Goal: Task Accomplishment & Management: Use online tool/utility

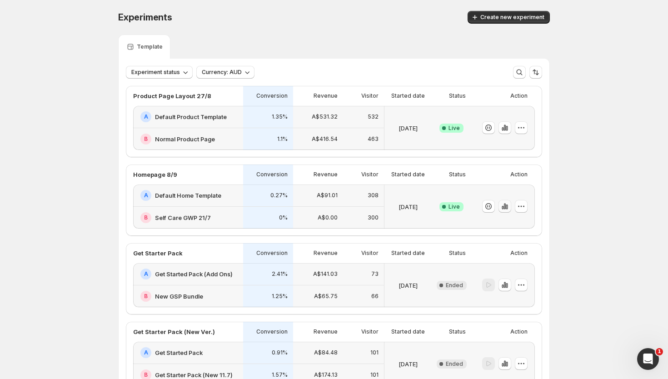
click at [505, 209] on icon "button" at bounding box center [504, 206] width 9 height 9
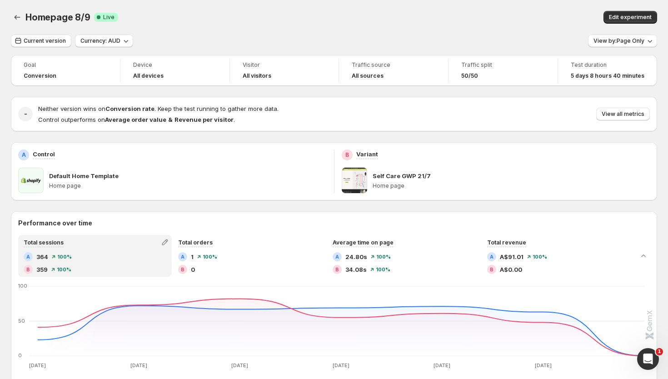
click at [640, 34] on div "Homepage 8/9. This page is ready Homepage 8/9 Success Complete Live Edit experi…" at bounding box center [334, 17] width 646 height 35
click at [638, 40] on span "View by: Page Only" at bounding box center [619, 40] width 51 height 7
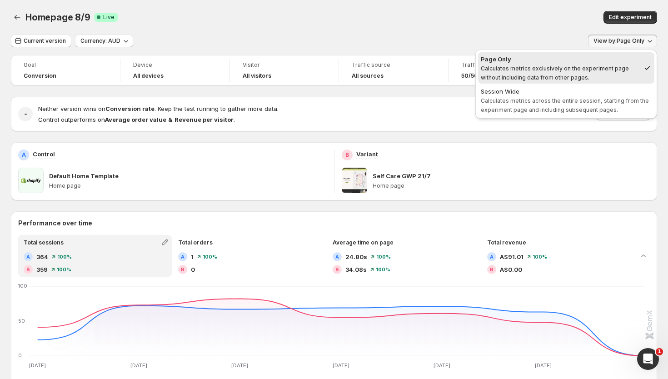
scroll to position [13, 0]
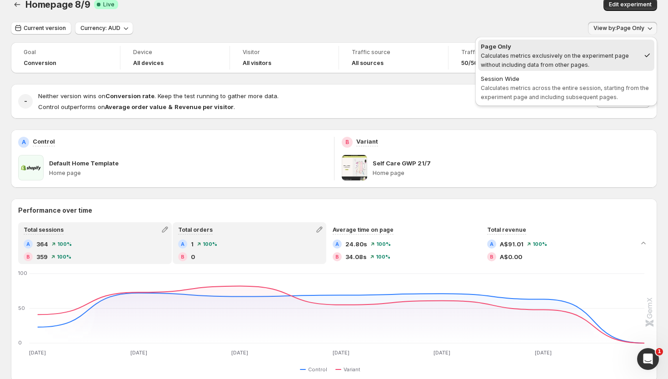
click at [253, 245] on div "A 1 100 %" at bounding box center [249, 244] width 143 height 9
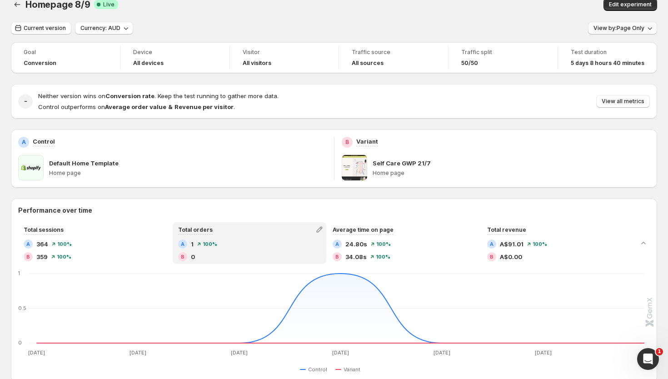
click at [624, 30] on span "View by: Page Only" at bounding box center [619, 28] width 51 height 7
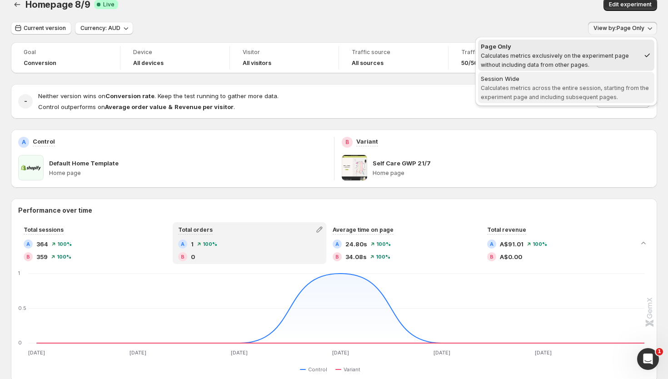
click at [589, 89] on span "Calculates metrics across the entire session, starting from the experiment page…" at bounding box center [565, 93] width 168 height 16
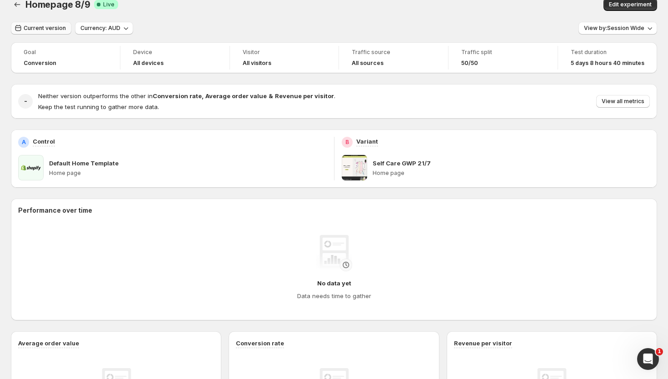
click at [59, 34] on button "Current version" at bounding box center [41, 28] width 60 height 13
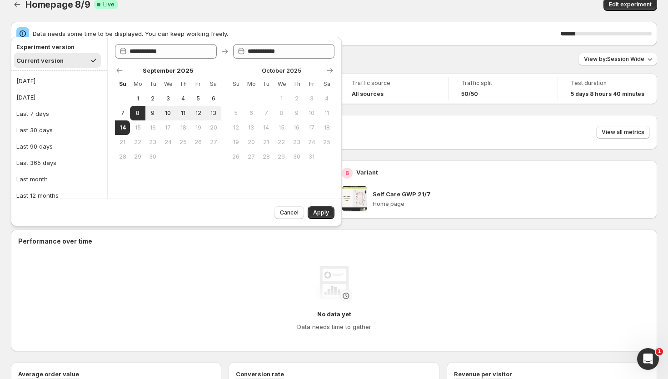
click at [170, 9] on div "Homepage 8/9 Success Complete Live" at bounding box center [190, 4] width 330 height 13
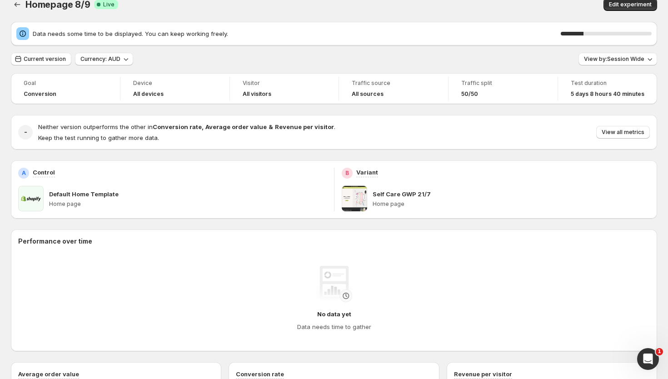
click at [170, 9] on div "Homepage 8/9 Success Complete Live" at bounding box center [190, 4] width 330 height 13
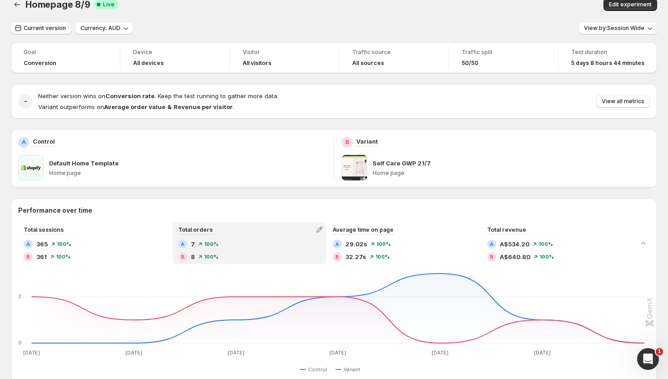
click at [50, 30] on span "Current version" at bounding box center [45, 28] width 42 height 7
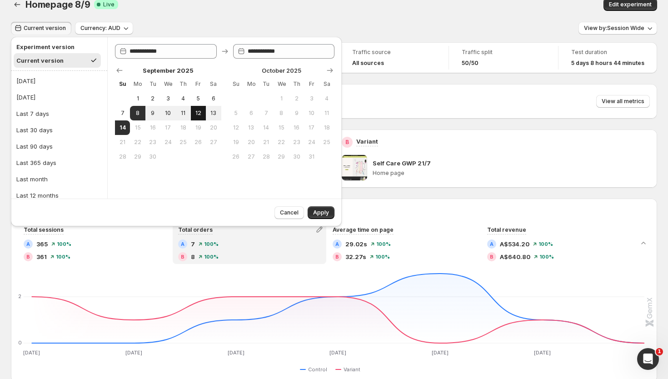
click at [201, 113] on span "12" at bounding box center [199, 113] width 8 height 7
type input "**********"
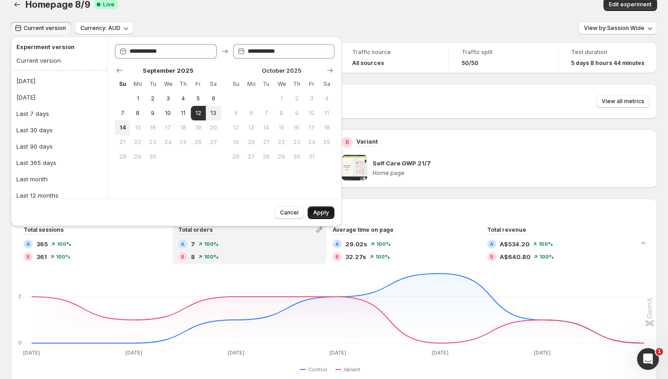
click at [326, 210] on span "Apply" at bounding box center [321, 212] width 16 height 7
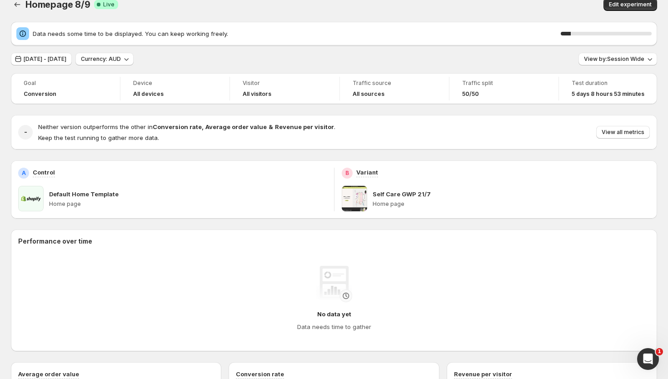
click at [637, 101] on div "Goal Conversion Device All devices Visitor All visitors Traffic source All sour…" at bounding box center [334, 345] width 646 height 544
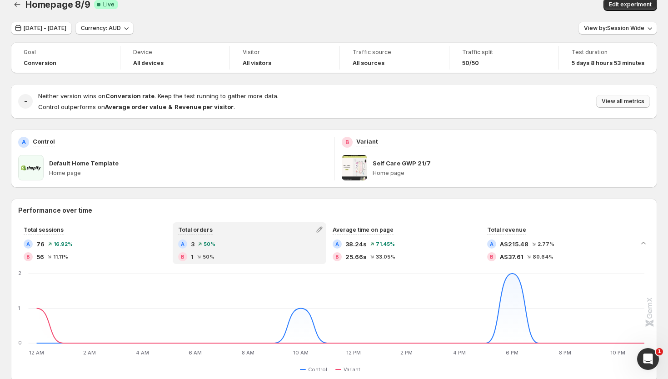
click at [613, 98] on span "View all metrics" at bounding box center [623, 101] width 43 height 7
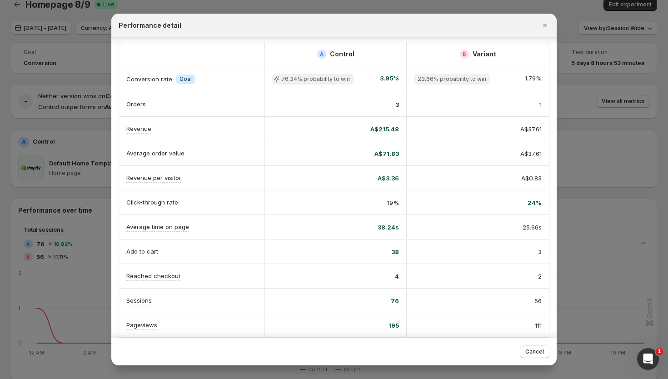
scroll to position [4, 0]
click at [545, 25] on icon "Close" at bounding box center [544, 25] width 9 height 9
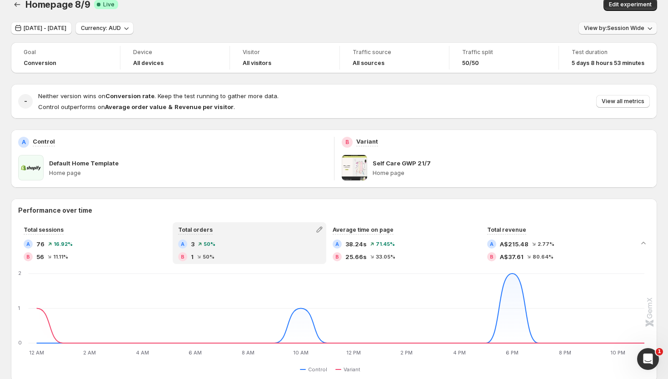
click at [600, 22] on button "View by: Session Wide" at bounding box center [618, 28] width 79 height 13
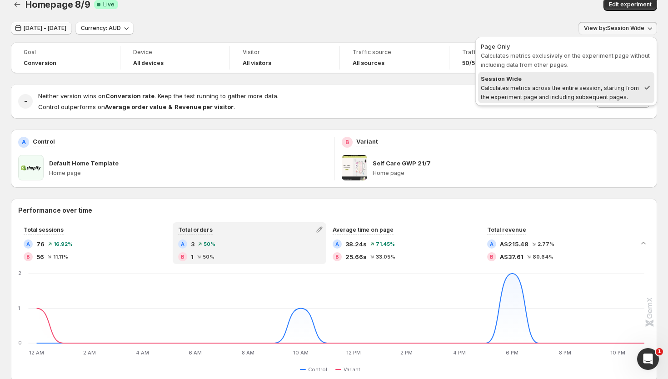
click at [66, 29] on span "[DATE] - [DATE]" at bounding box center [45, 28] width 43 height 7
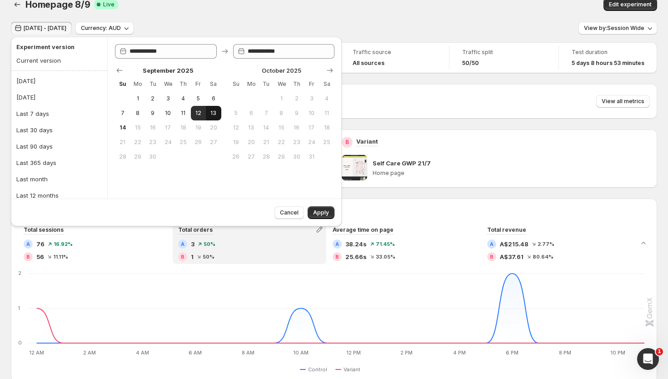
click at [215, 114] on span "13" at bounding box center [214, 113] width 8 height 7
type input "**********"
click at [215, 114] on span "13" at bounding box center [214, 113] width 8 height 7
type input "**********"
click at [323, 205] on div "Cancel Apply" at bounding box center [303, 211] width 64 height 16
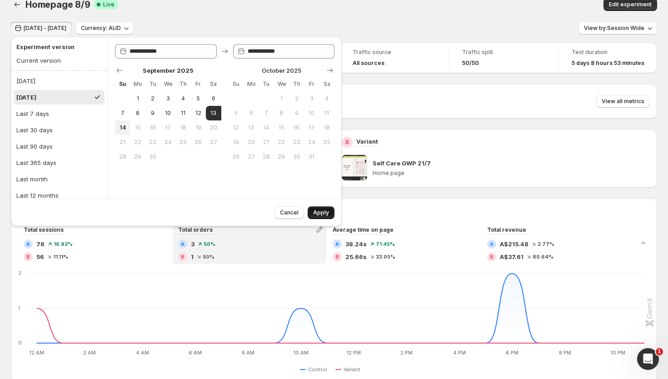
click at [323, 208] on button "Apply" at bounding box center [321, 212] width 27 height 13
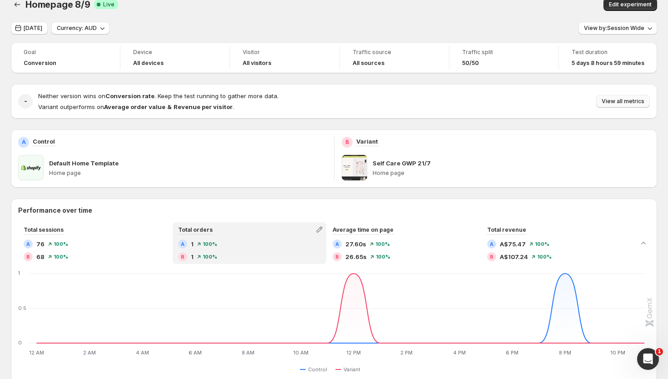
click at [609, 100] on span "View all metrics" at bounding box center [623, 101] width 43 height 7
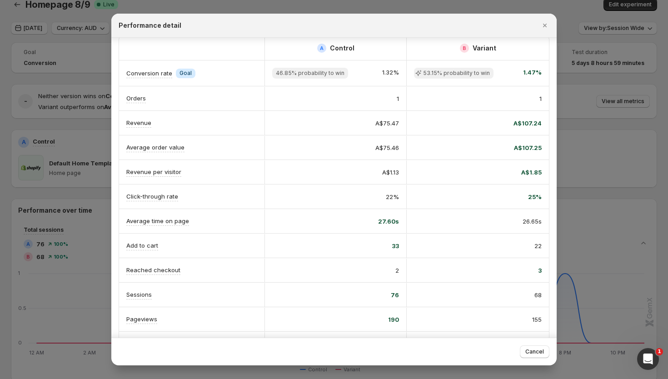
scroll to position [8, 0]
click at [100, 96] on div at bounding box center [334, 189] width 668 height 379
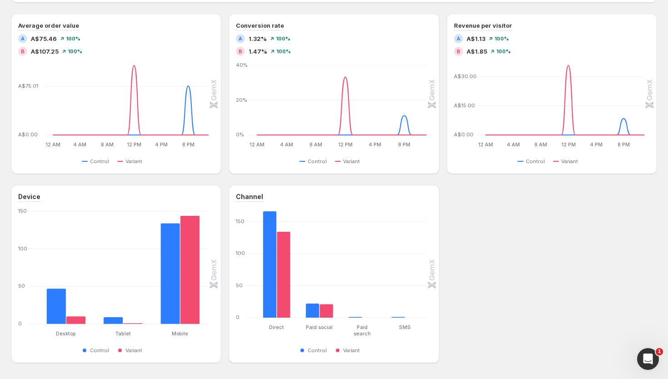
scroll to position [393, 0]
